Goal: Complete application form: Complete application form

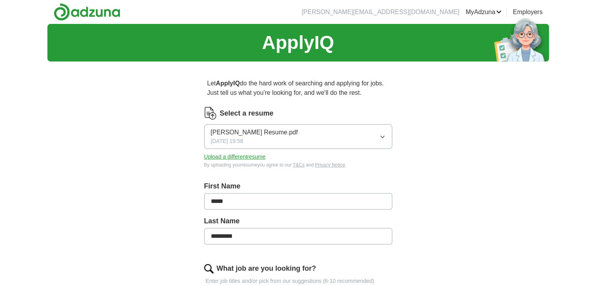
click at [234, 161] on button "Upload a different resume" at bounding box center [235, 157] width 62 height 8
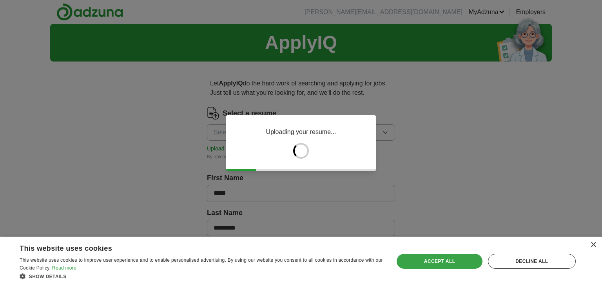
click at [464, 267] on div "Accept all" at bounding box center [439, 261] width 85 height 15
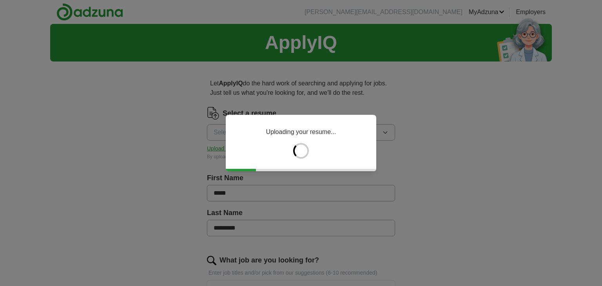
click at [435, 142] on div "Uploading your resume..." at bounding box center [301, 143] width 602 height 286
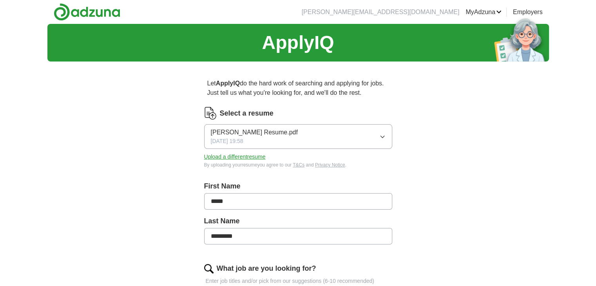
click at [249, 157] on button "Upload a different resume" at bounding box center [235, 157] width 62 height 8
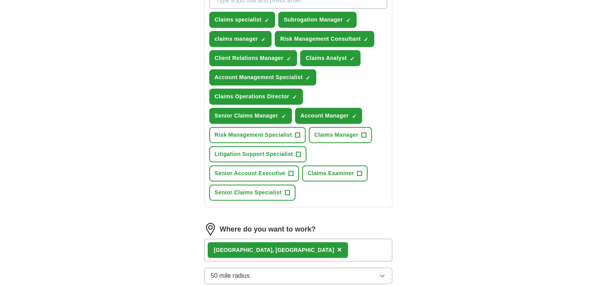
scroll to position [314, 0]
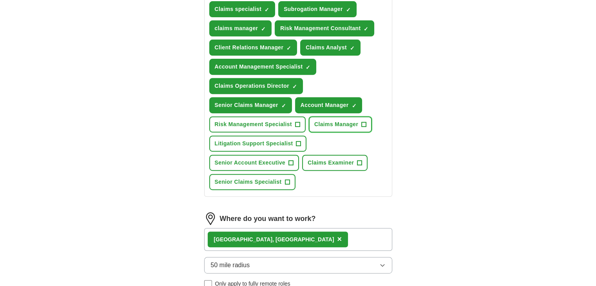
click at [350, 122] on span "Claims Manager" at bounding box center [336, 124] width 44 height 8
click at [281, 142] on span "Litigation Support Specialist" at bounding box center [254, 144] width 78 height 8
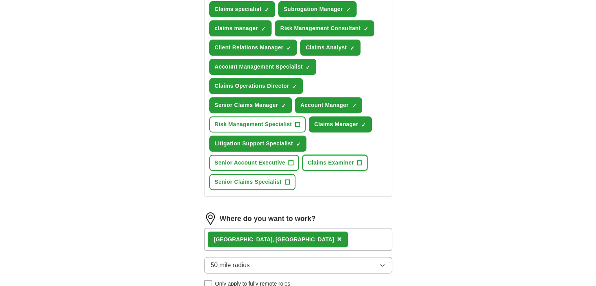
click at [328, 159] on span "Claims Examiner" at bounding box center [331, 163] width 46 height 8
click at [279, 125] on span "Risk Management Specialist" at bounding box center [253, 124] width 77 height 8
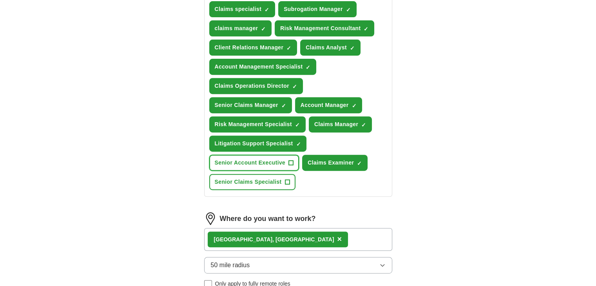
click at [273, 155] on button "Senior Account Executive +" at bounding box center [254, 163] width 90 height 16
click at [269, 178] on span "Senior Claims Specialist" at bounding box center [248, 182] width 67 height 8
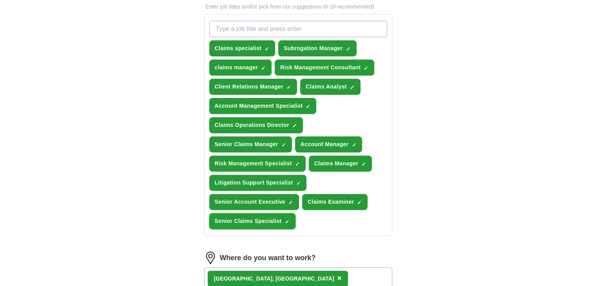
scroll to position [274, 0]
click at [271, 24] on input "What job are you looking for?" at bounding box center [298, 29] width 178 height 16
type input "underwriting assistant"
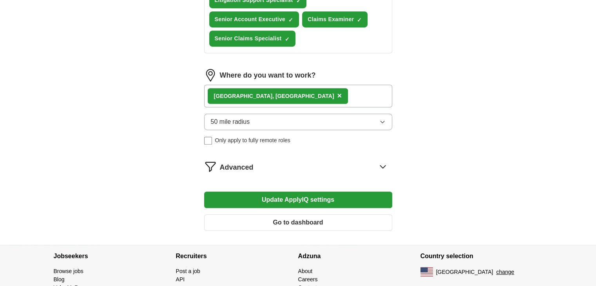
scroll to position [510, 0]
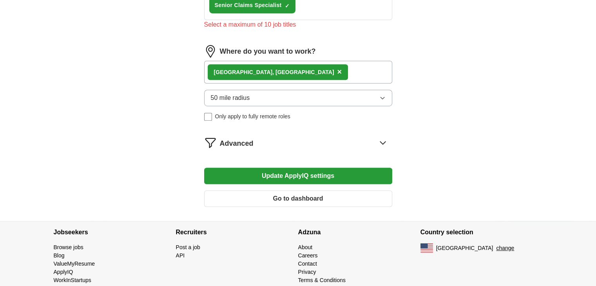
click at [302, 169] on button "Update ApplyIQ settings" at bounding box center [298, 176] width 188 height 16
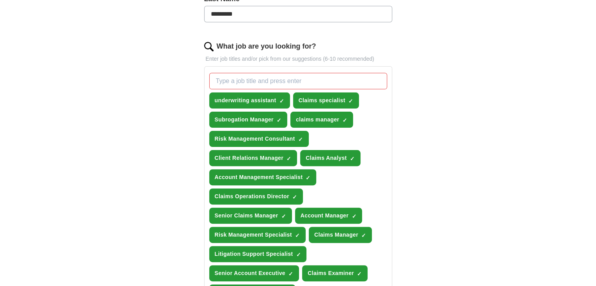
scroll to position [235, 0]
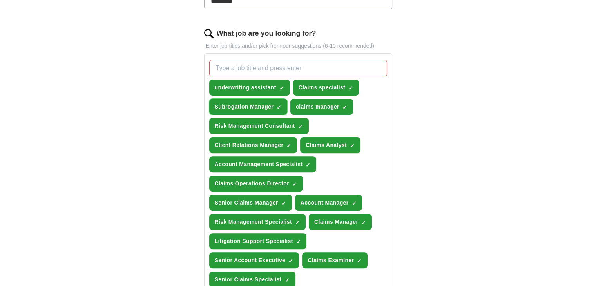
click at [0, 0] on span "×" at bounding box center [0, 0] width 0 height 0
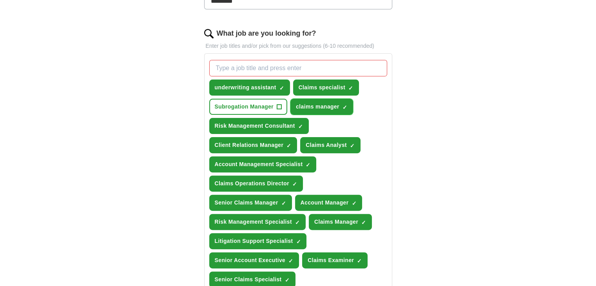
click at [0, 0] on span "×" at bounding box center [0, 0] width 0 height 0
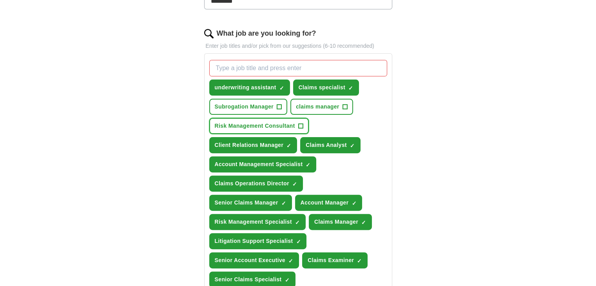
scroll to position [274, 0]
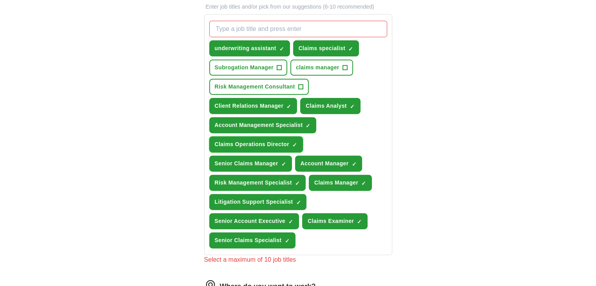
click at [297, 142] on span "✓ ×" at bounding box center [294, 144] width 5 height 5
click at [0, 0] on span "×" at bounding box center [0, 0] width 0 height 0
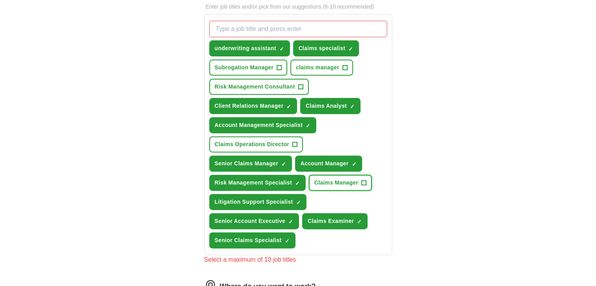
scroll to position [549, 0]
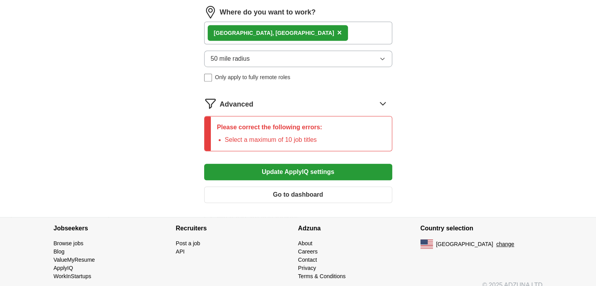
click at [292, 173] on button "Update ApplyIQ settings" at bounding box center [298, 172] width 188 height 16
click at [293, 171] on button "Update ApplyIQ settings" at bounding box center [298, 172] width 188 height 16
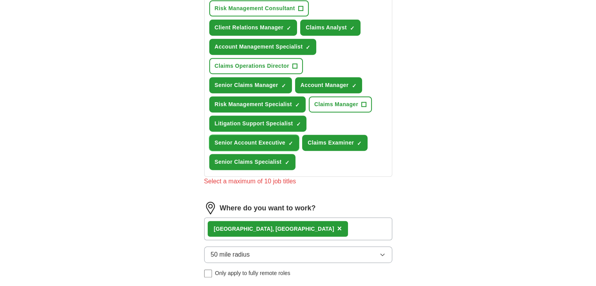
click at [293, 141] on span "✓ ×" at bounding box center [290, 143] width 5 height 5
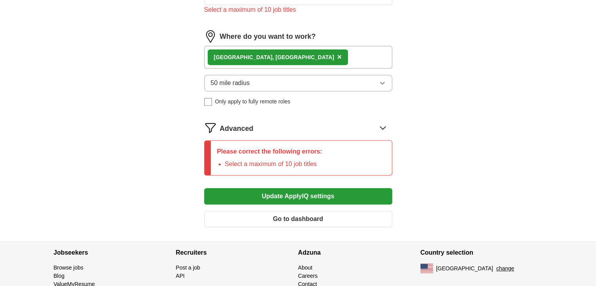
scroll to position [554, 0]
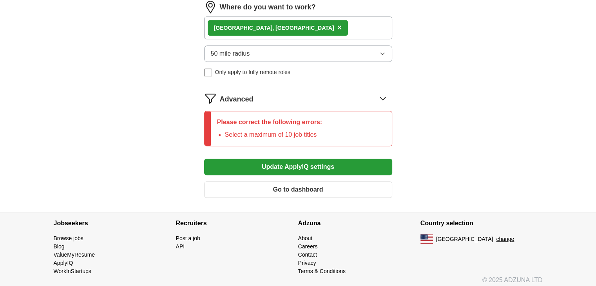
click at [299, 163] on button "Update ApplyIQ settings" at bounding box center [298, 167] width 188 height 16
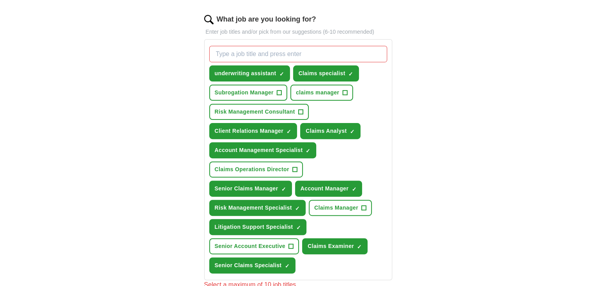
scroll to position [319, 0]
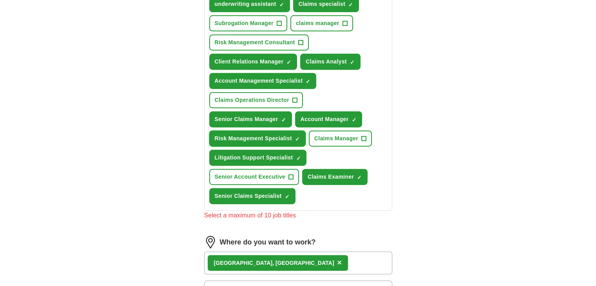
click at [0, 0] on span "×" at bounding box center [0, 0] width 0 height 0
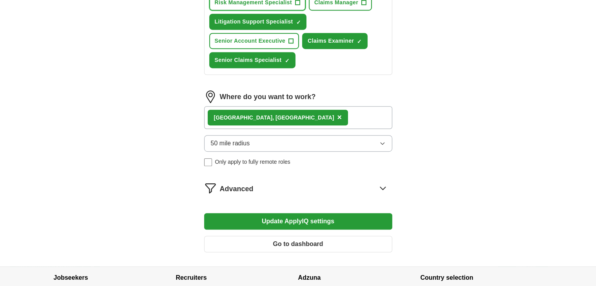
scroll to position [510, 0]
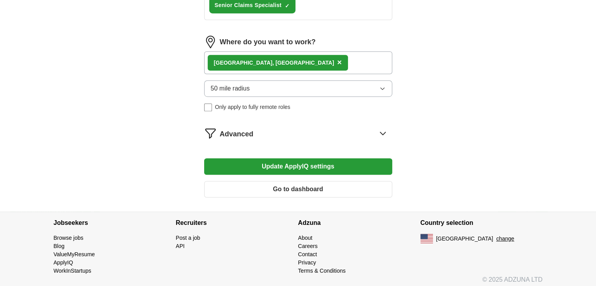
click at [299, 165] on button "Update ApplyIQ settings" at bounding box center [298, 166] width 188 height 16
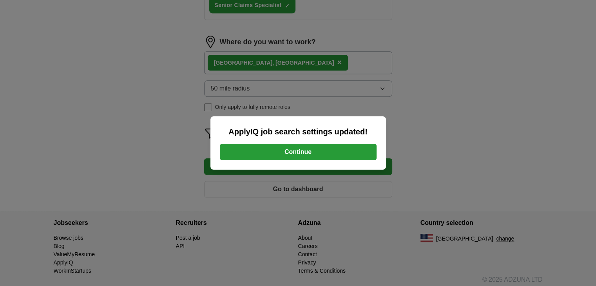
click at [310, 148] on button "Continue" at bounding box center [298, 152] width 157 height 16
